Goal: Transaction & Acquisition: Purchase product/service

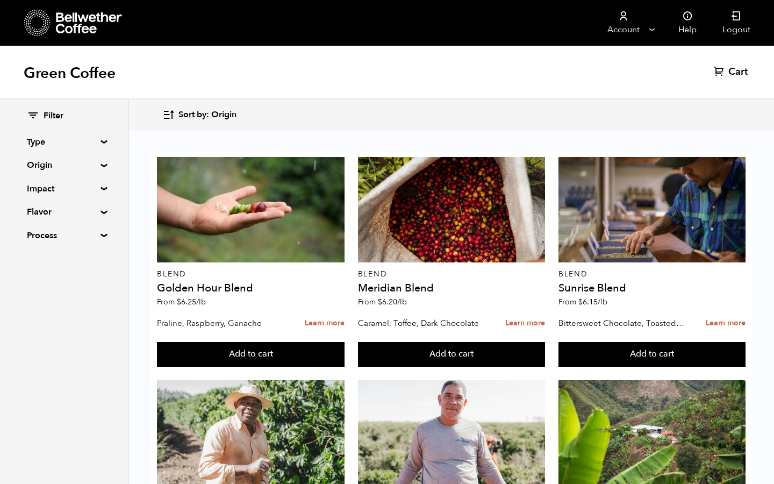
scroll to position [1864, 0]
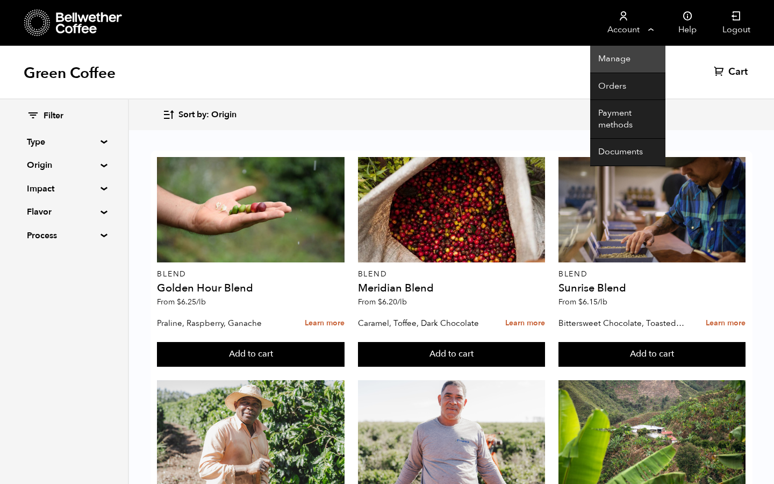
click at [633, 61] on link "Manage" at bounding box center [627, 59] width 75 height 27
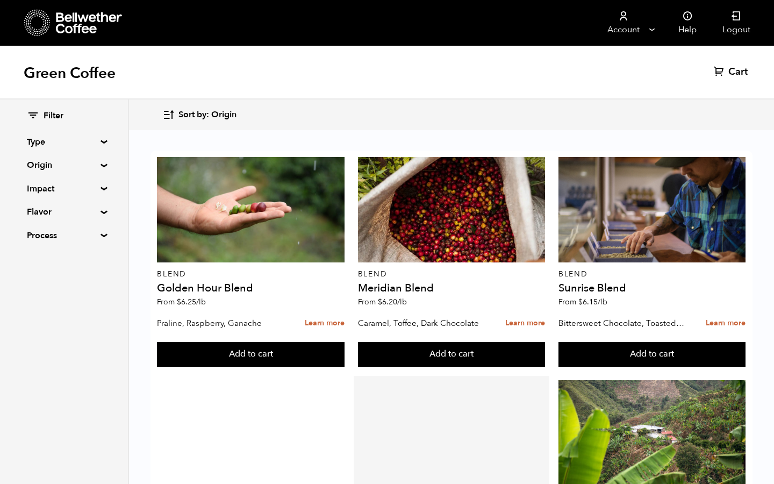
scroll to position [406, 0]
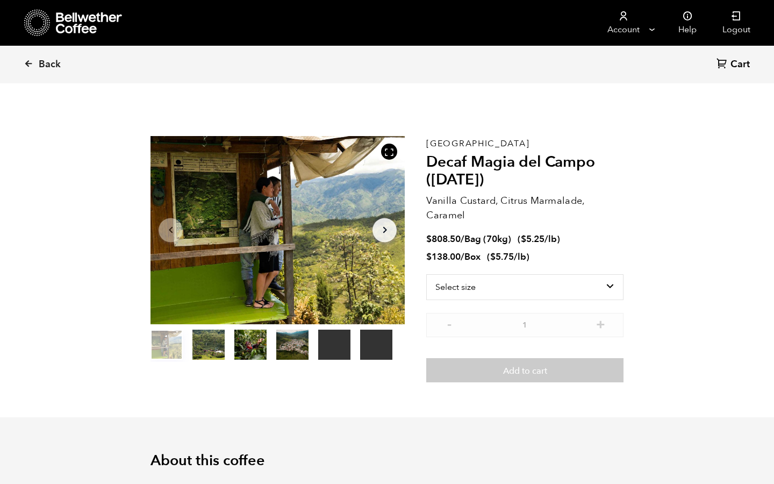
scroll to position [1864, 0]
click at [206, 342] on button "item 1" at bounding box center [208, 347] width 32 height 30
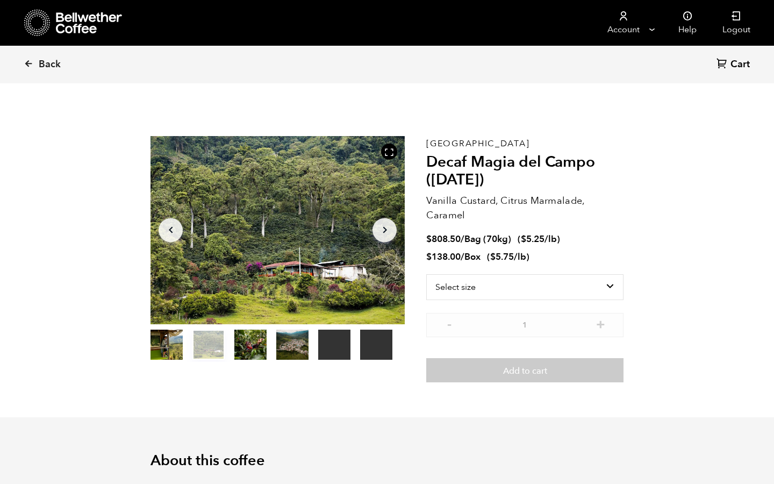
click at [240, 349] on button "item 2" at bounding box center [250, 347] width 32 height 30
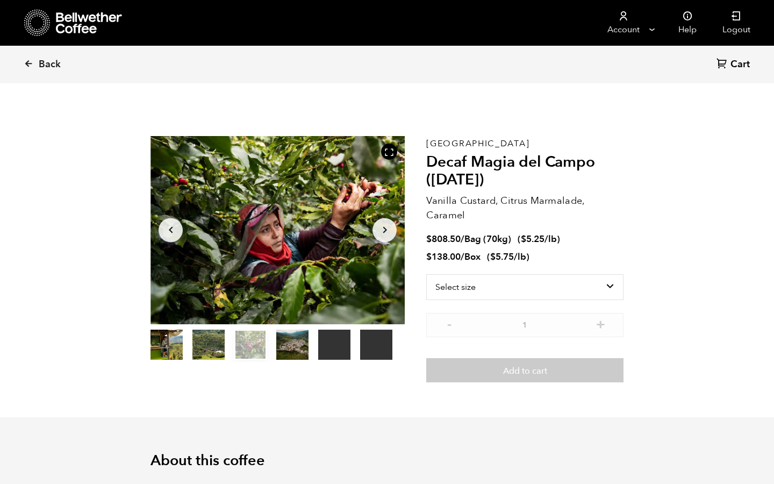
click at [292, 346] on button "item 3" at bounding box center [292, 347] width 32 height 30
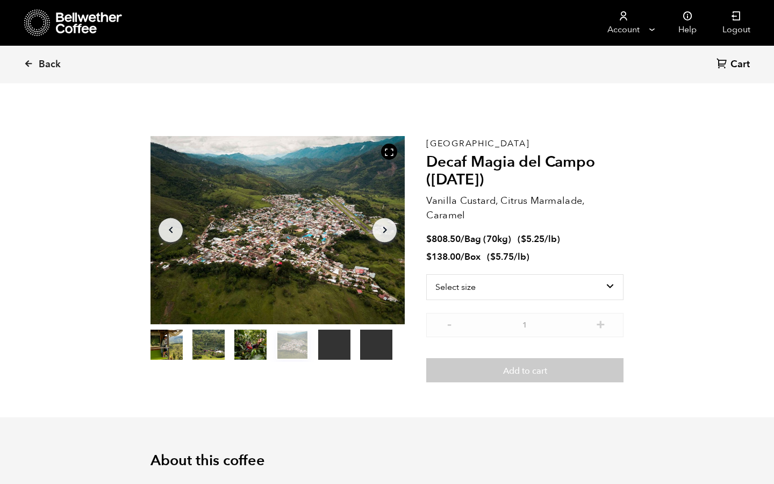
click at [339, 348] on button "item 4" at bounding box center [334, 347] width 32 height 30
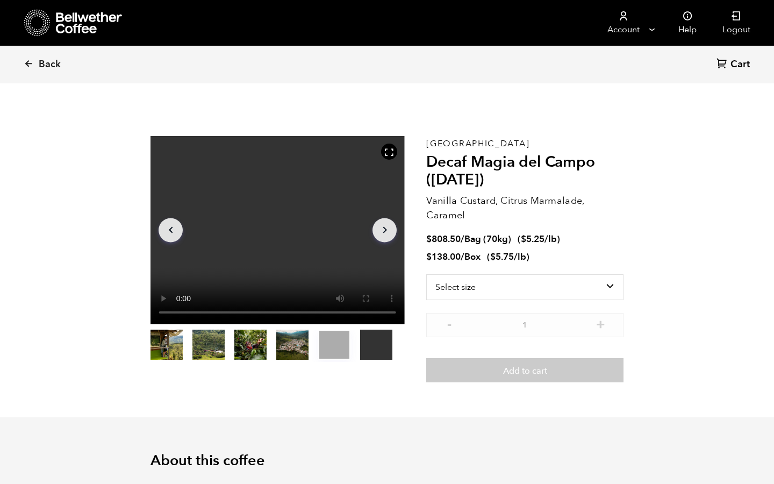
click at [372, 347] on button "item 5" at bounding box center [376, 347] width 32 height 30
click at [580, 291] on select "Select size Bag (70kg) (154 lbs) Box (24 lbs)" at bounding box center [524, 287] width 197 height 26
select select "box"
click at [426, 274] on select "Select size Bag (70kg) (154 lbs) Box (24 lbs)" at bounding box center [524, 287] width 197 height 26
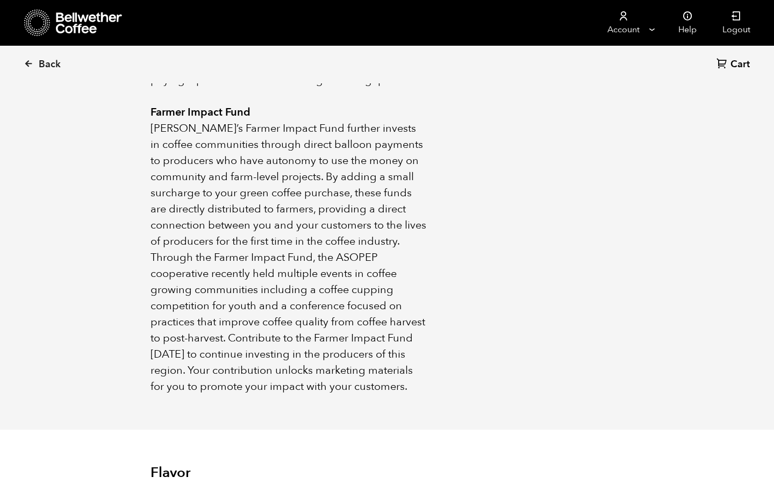
scroll to position [0, 0]
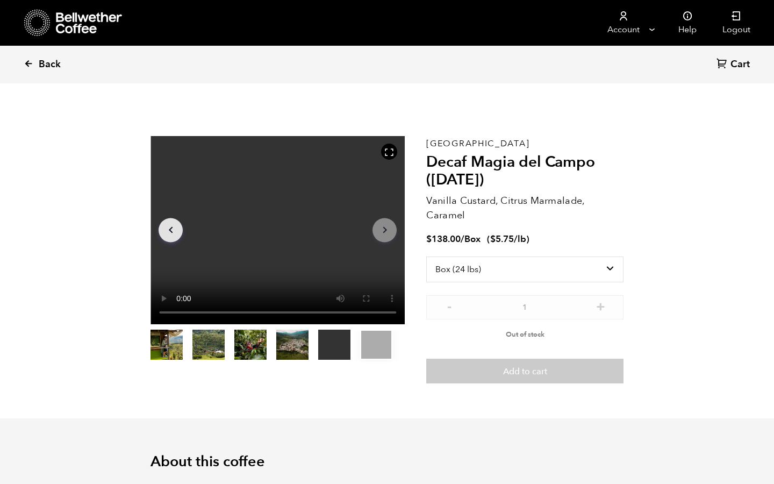
click at [26, 63] on icon at bounding box center [29, 64] width 10 height 10
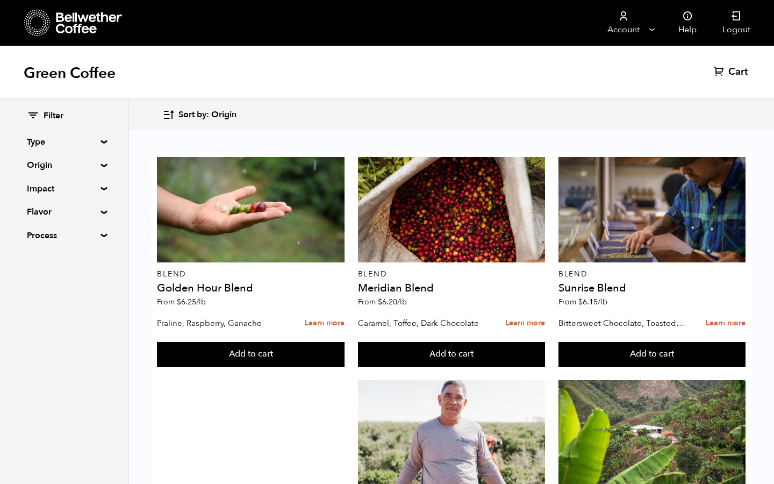
scroll to position [1864, 0]
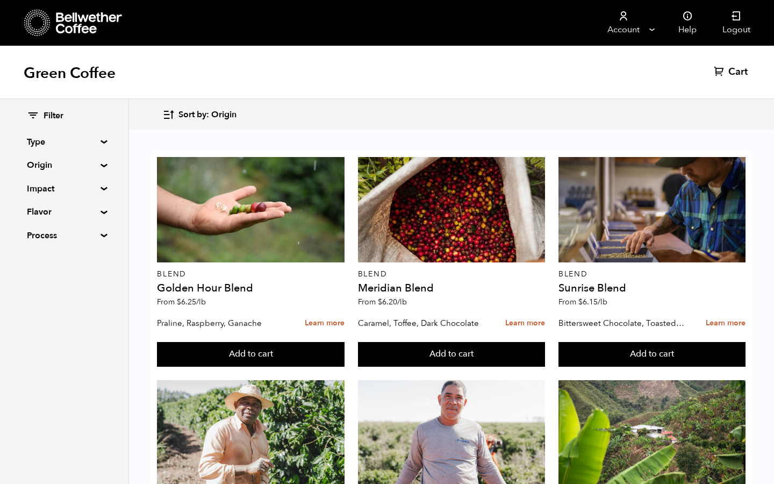
click at [99, 140] on summary "Type" at bounding box center [64, 141] width 74 height 13
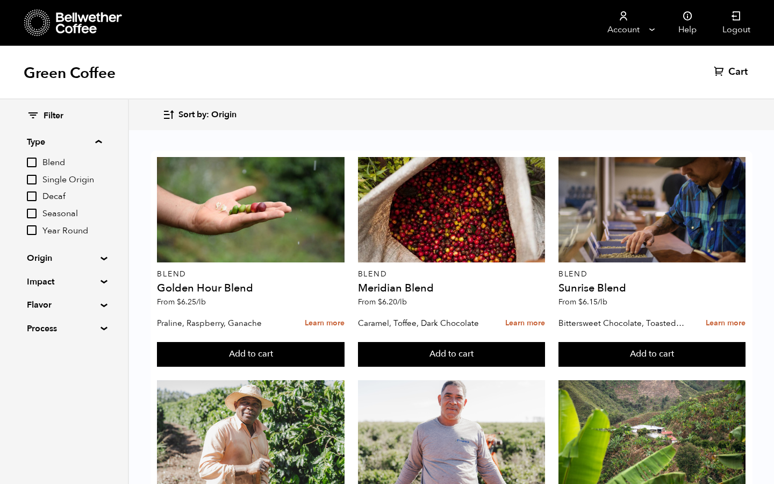
click at [30, 197] on input "Decaf" at bounding box center [32, 196] width 10 height 10
checkbox input "true"
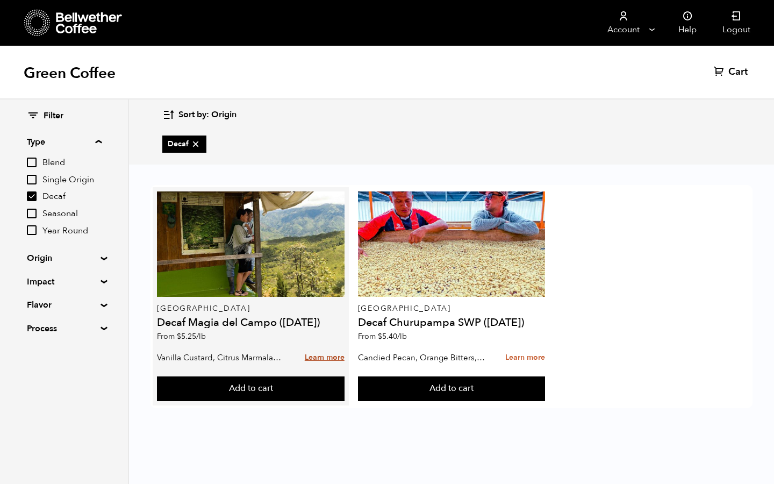
click at [323, 354] on link "Learn more" at bounding box center [325, 357] width 40 height 23
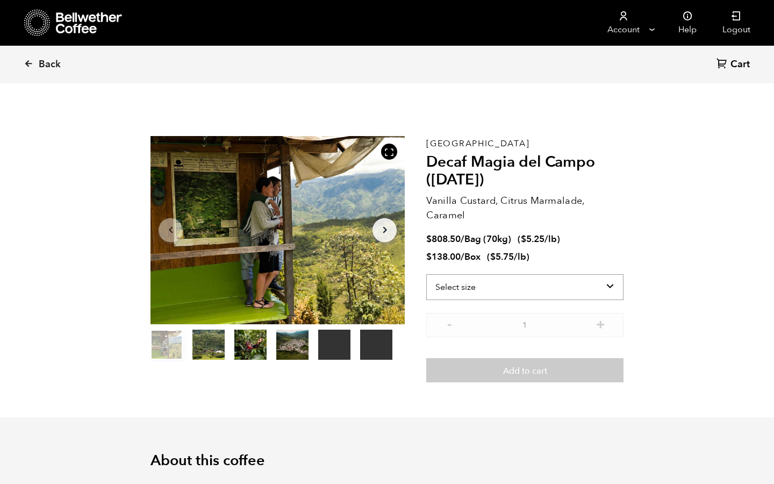
click at [549, 283] on select "Select size Bag (70kg) (154 lbs) Box (24 lbs)" at bounding box center [524, 287] width 197 height 26
select select "bag"
click at [426, 274] on select "Select size Bag (70kg) (154 lbs) Box (24 lbs)" at bounding box center [524, 287] width 197 height 26
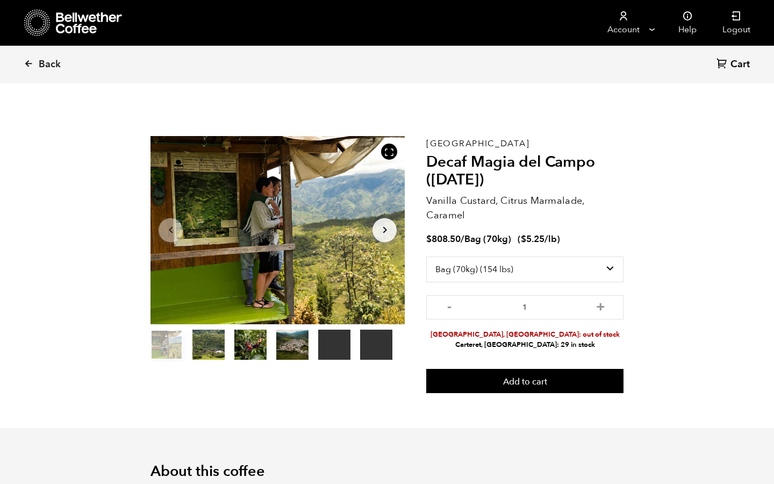
click at [690, 24] on link "Help" at bounding box center [687, 23] width 44 height 46
